Goal: Find specific page/section: Find specific page/section

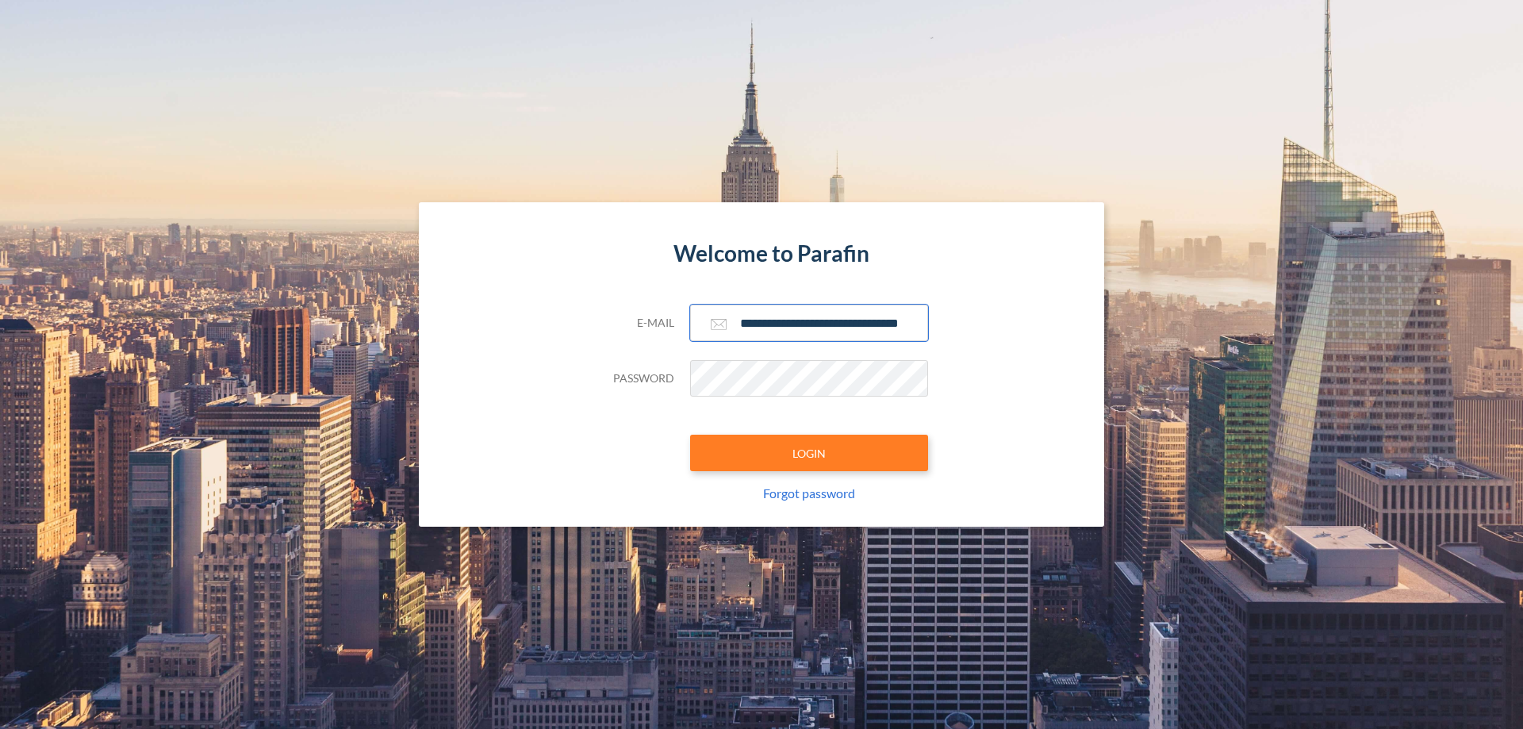
type input "**********"
click at [809, 453] on button "LOGIN" at bounding box center [809, 453] width 238 height 36
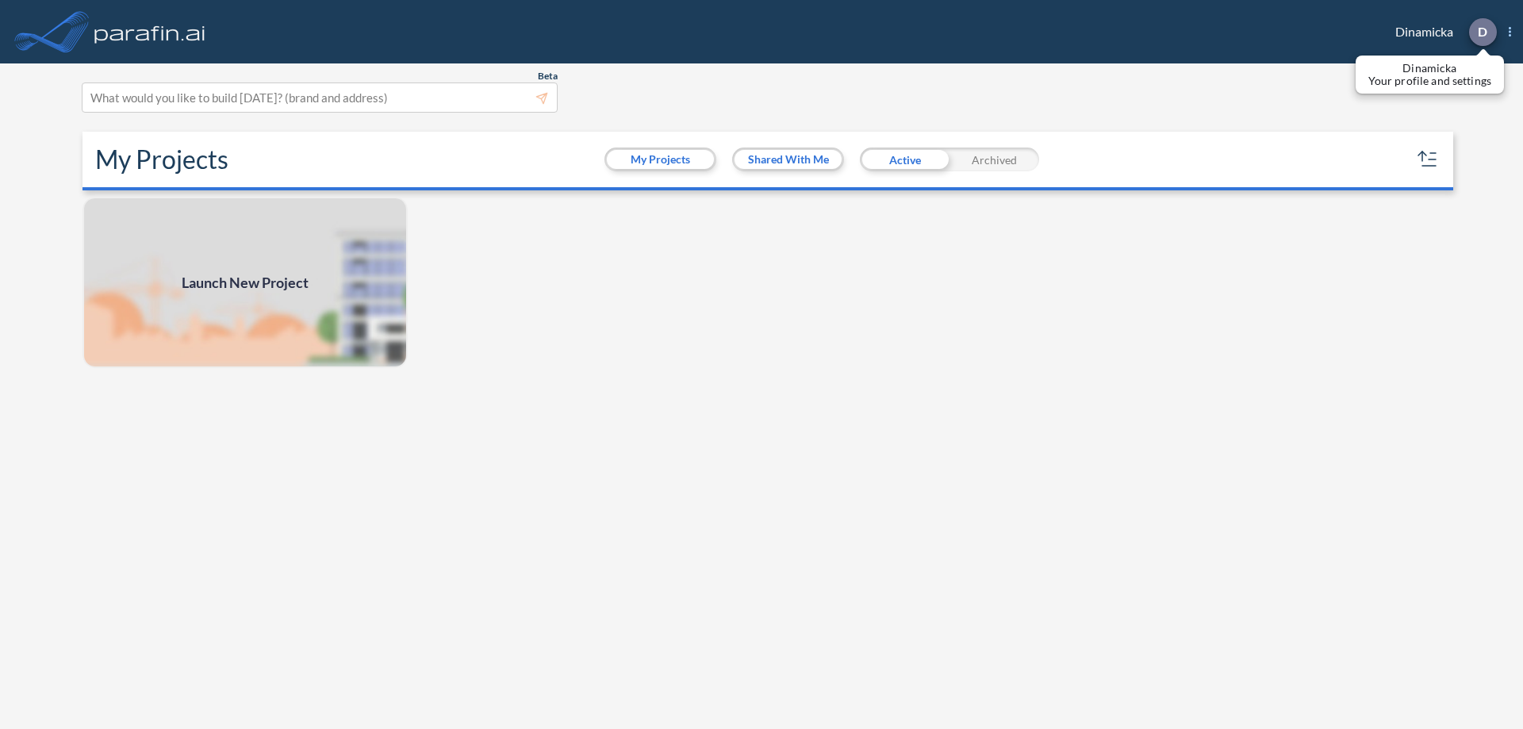
click at [1481, 32] on p "D" at bounding box center [1482, 32] width 10 height 14
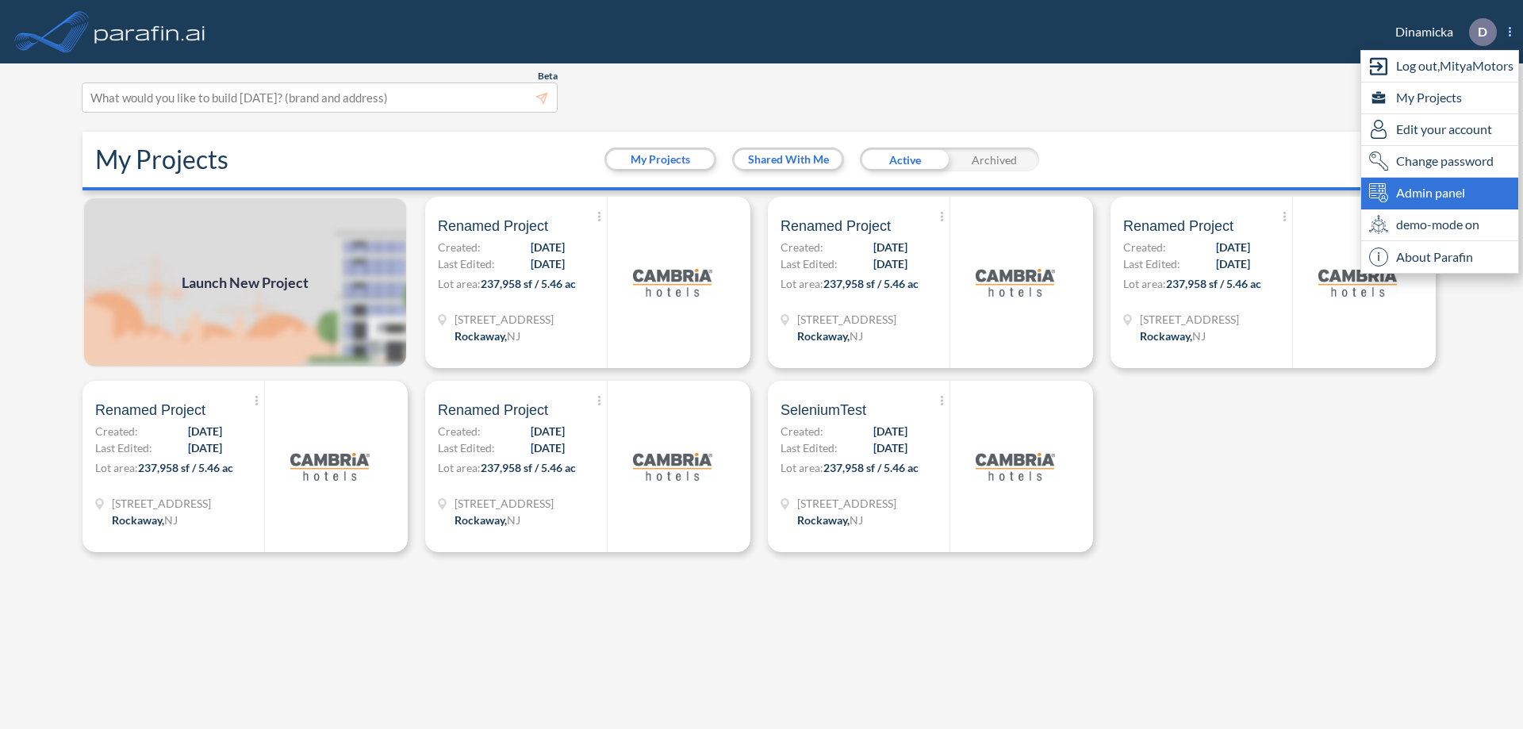
click at [1439, 193] on span "Admin panel" at bounding box center [1430, 192] width 69 height 19
